Goal: Navigation & Orientation: Find specific page/section

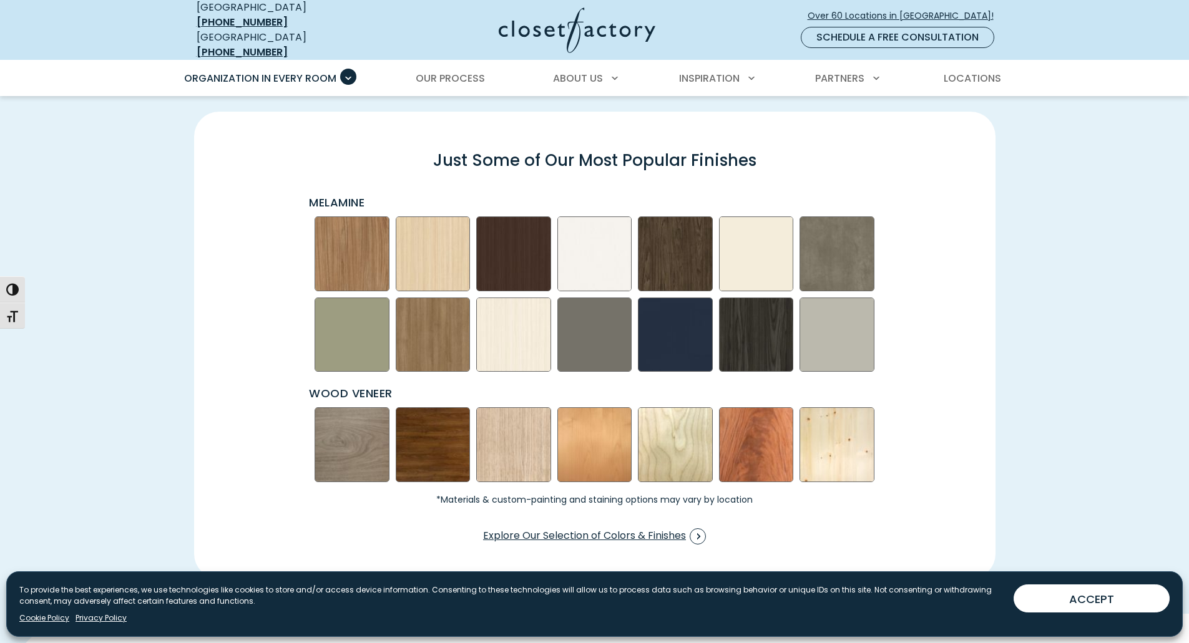
scroll to position [1872, 0]
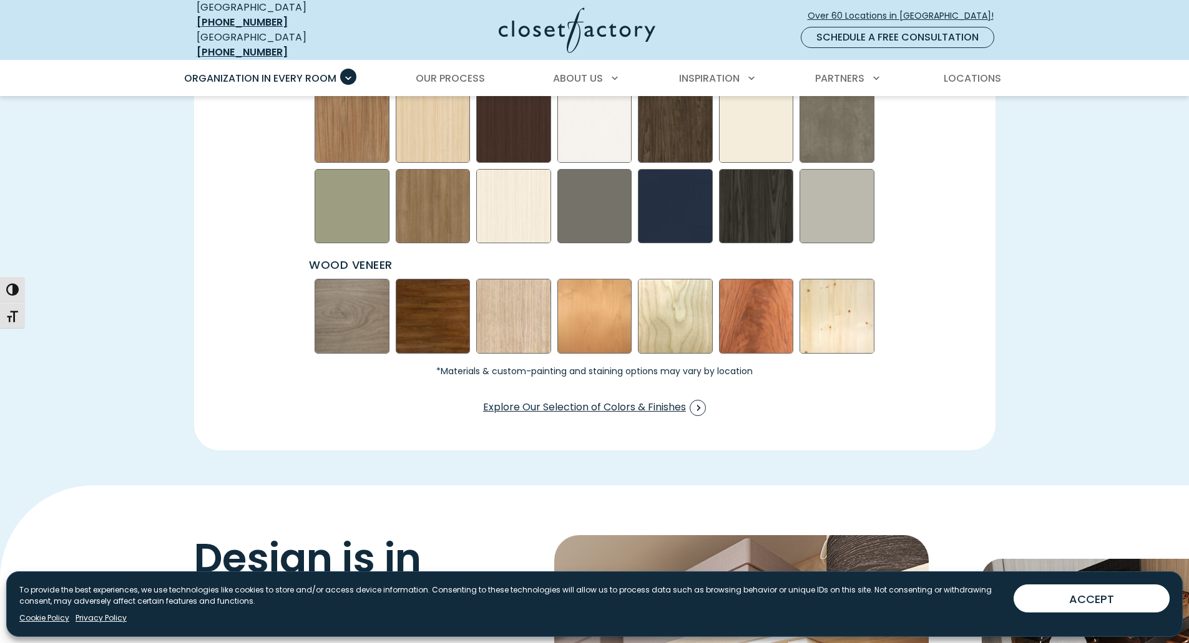
click at [844, 321] on img "Swatch Grid" at bounding box center [836, 316] width 75 height 75
click at [845, 329] on img "Swatch Grid" at bounding box center [836, 316] width 75 height 75
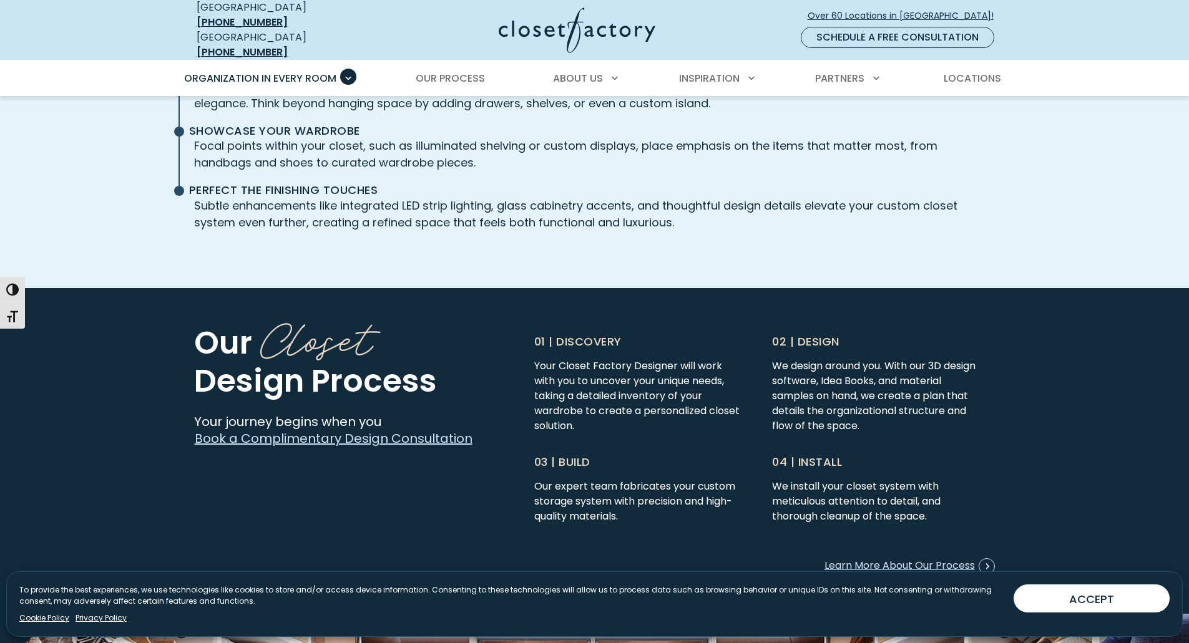
scroll to position [3057, 0]
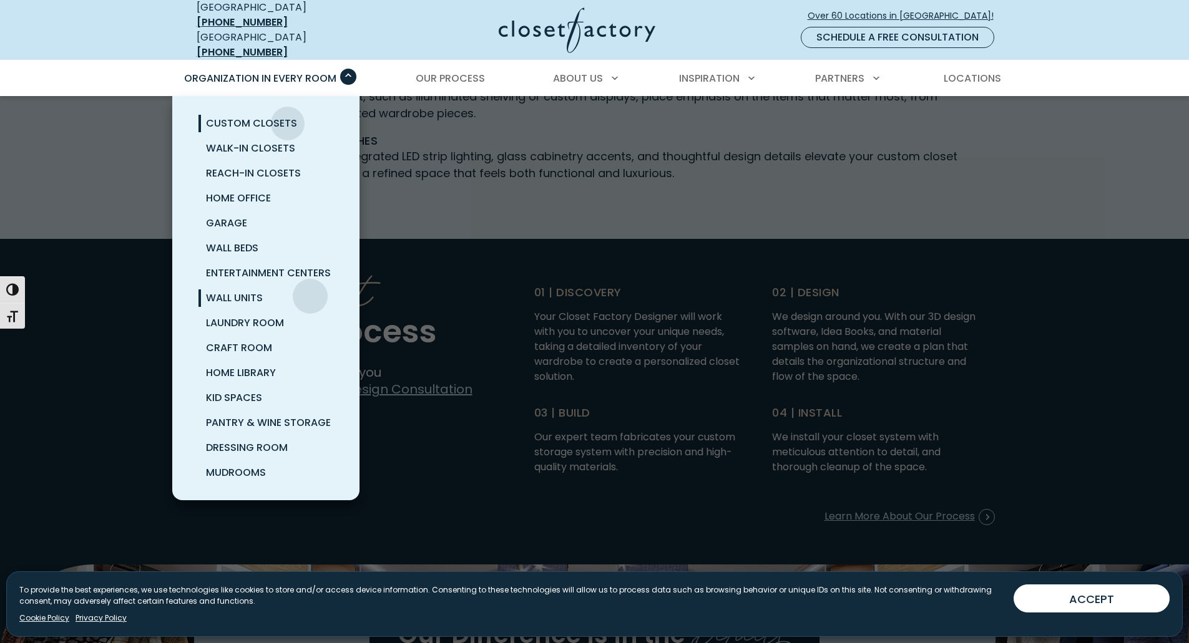
click at [310, 287] on link "Wall Units" at bounding box center [280, 298] width 187 height 25
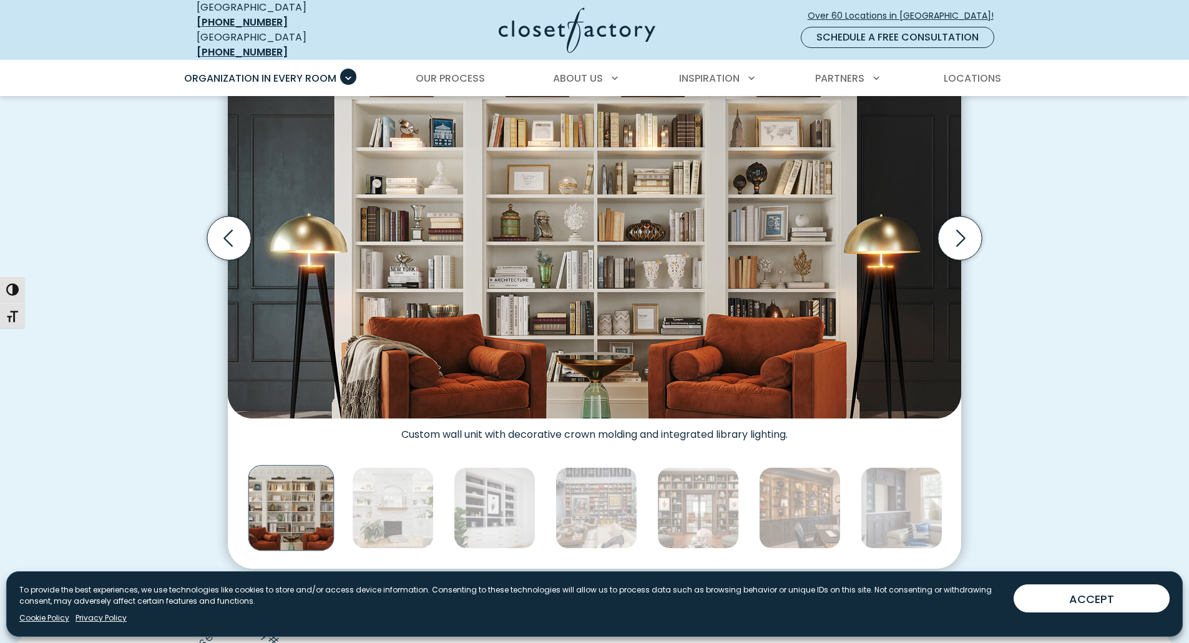
scroll to position [562, 0]
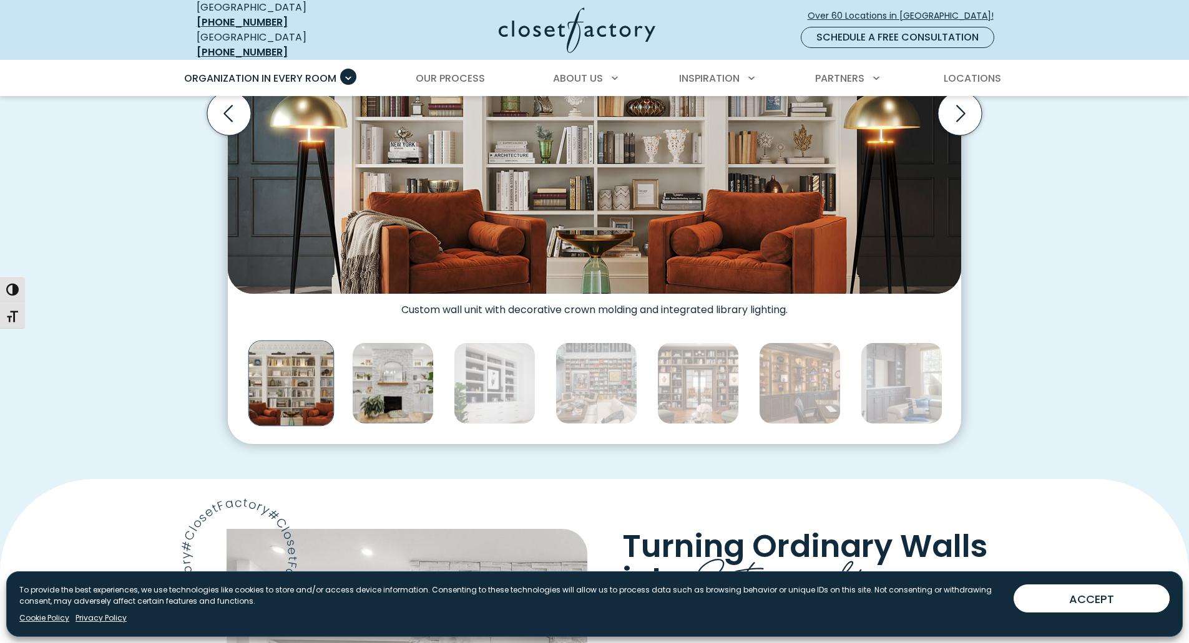
click at [419, 399] on img "Thumbnail Gallery" at bounding box center [393, 384] width 82 height 82
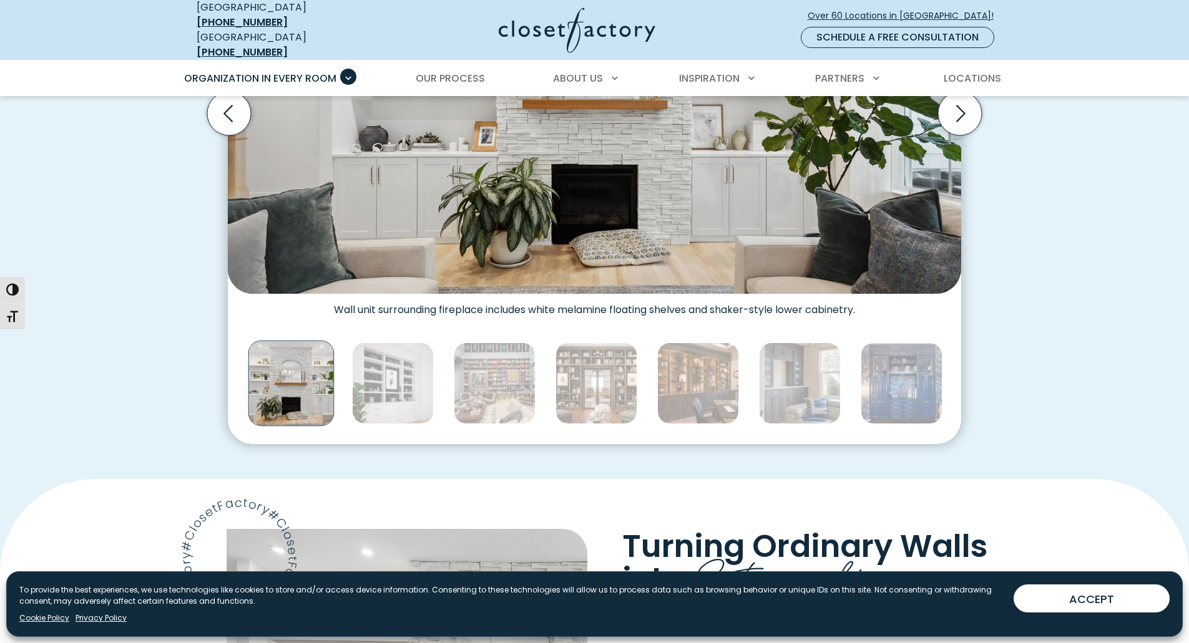
click at [865, 386] on img "Thumbnail Gallery" at bounding box center [901, 384] width 82 height 82
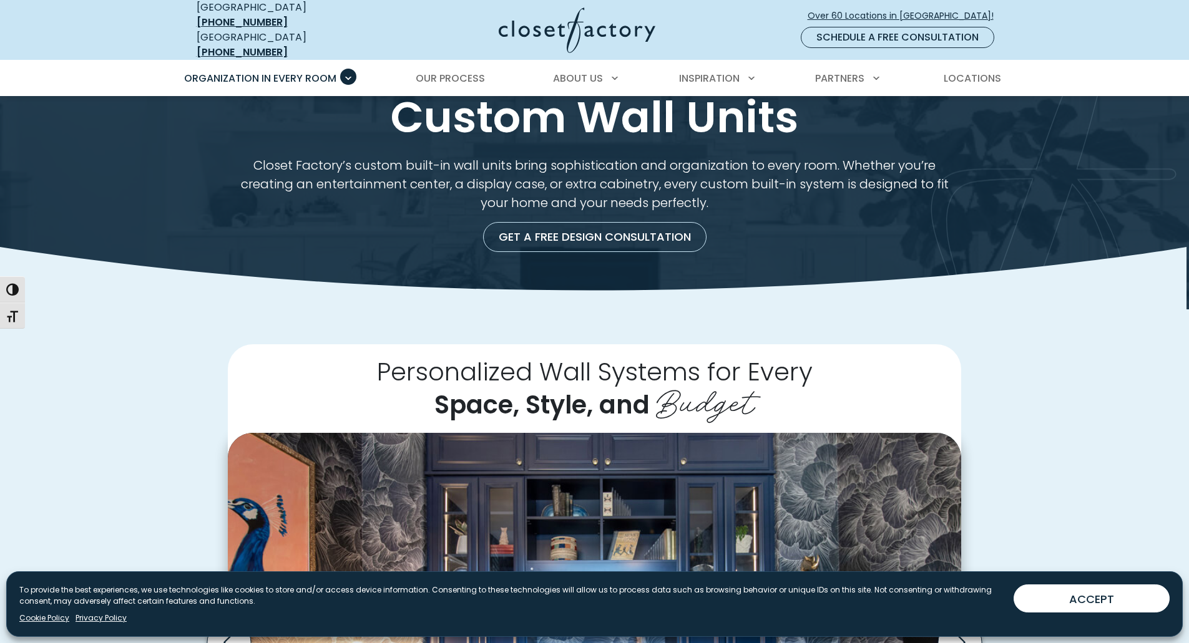
scroll to position [0, 0]
